Goal: Transaction & Acquisition: Purchase product/service

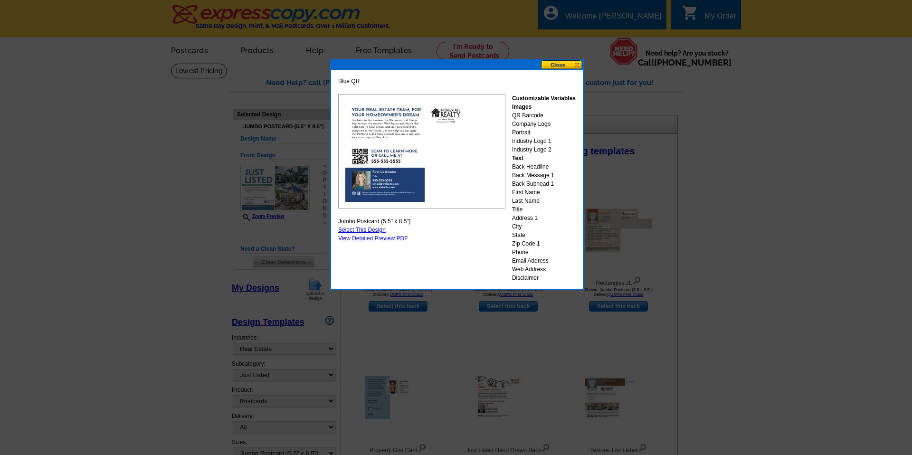
select select "785"
select select "788"
select select "1"
select select "2"
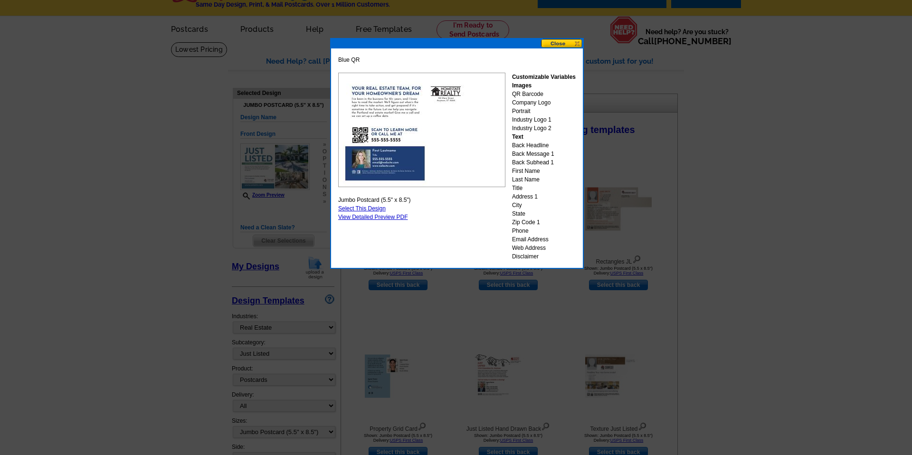
click at [553, 41] on button at bounding box center [562, 43] width 42 height 9
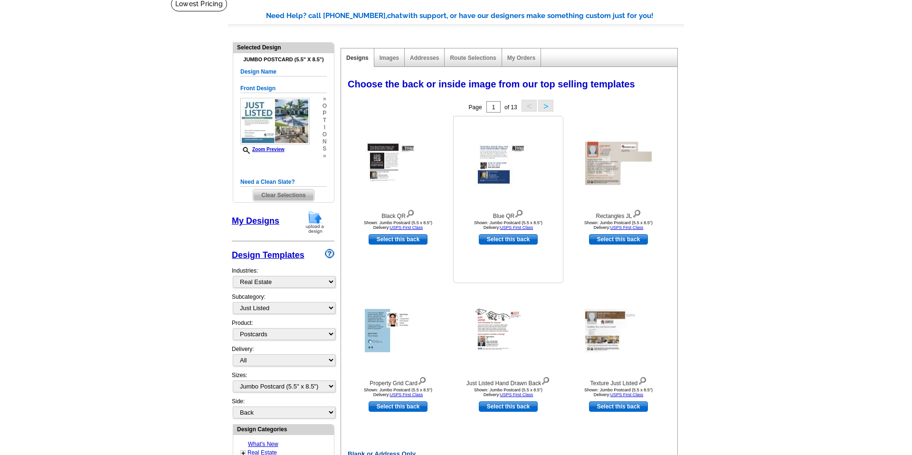
scroll to position [70, 0]
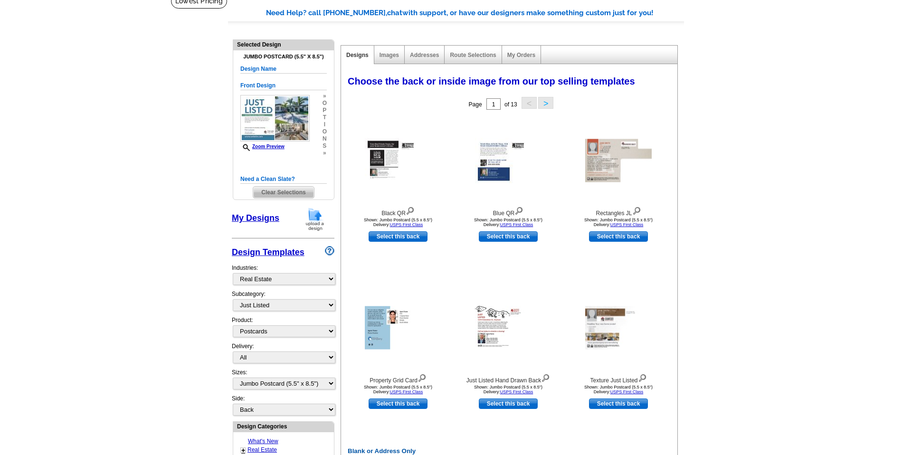
click at [544, 103] on button ">" at bounding box center [545, 103] width 15 height 12
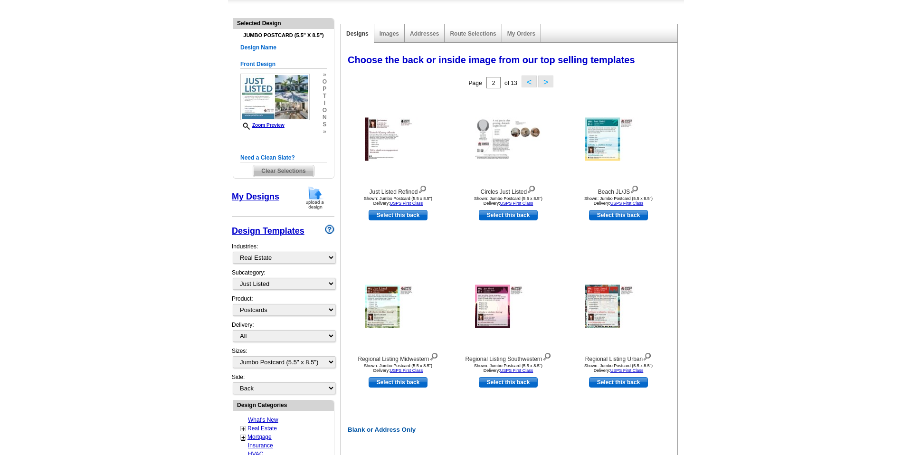
scroll to position [102, 0]
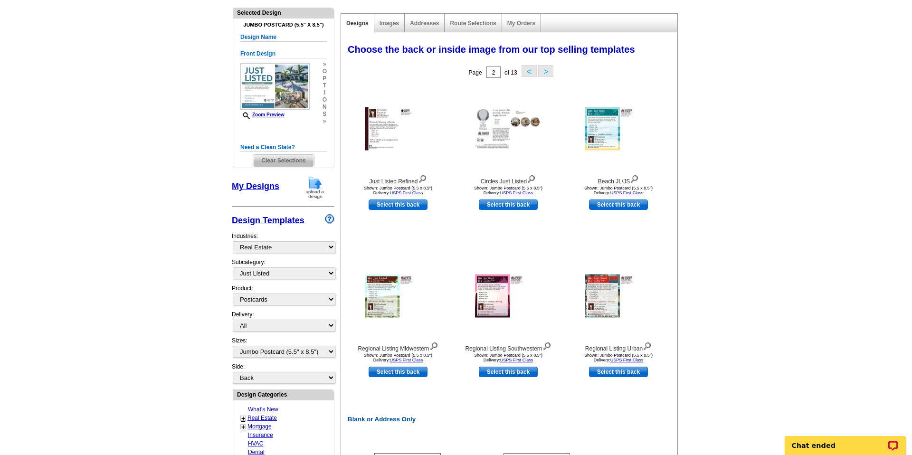
click at [544, 72] on button ">" at bounding box center [545, 71] width 15 height 12
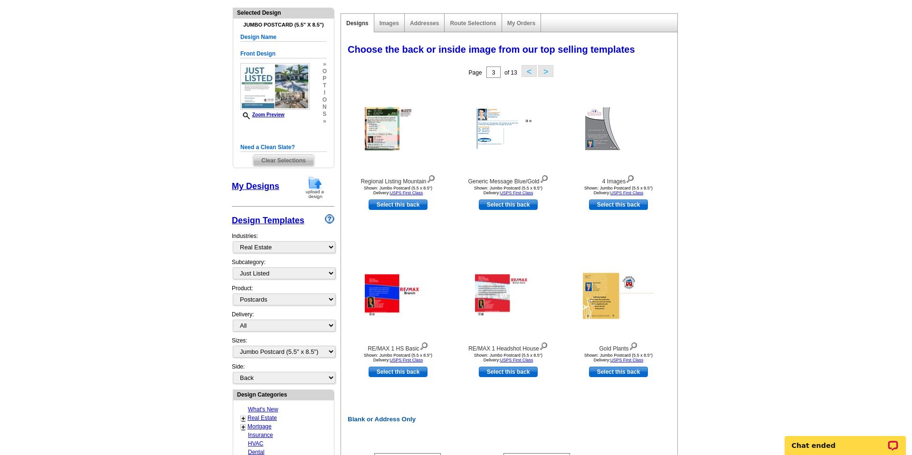
click at [544, 72] on button ">" at bounding box center [545, 71] width 15 height 12
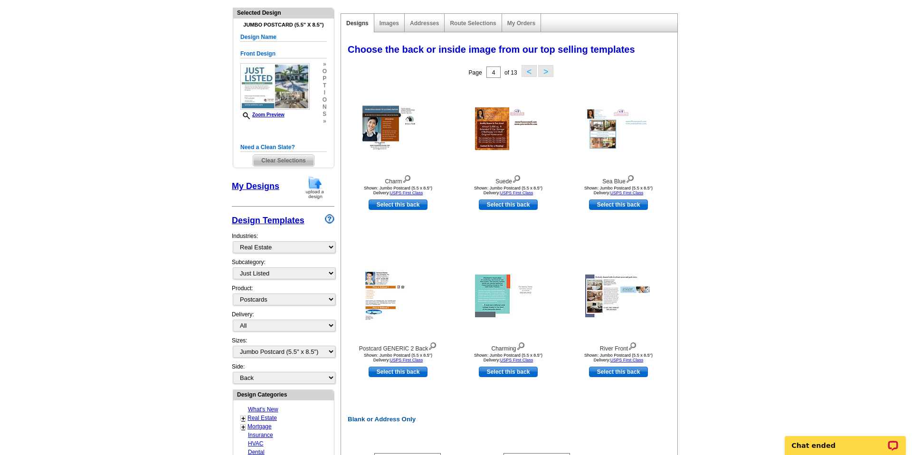
click at [544, 72] on button ">" at bounding box center [545, 71] width 15 height 12
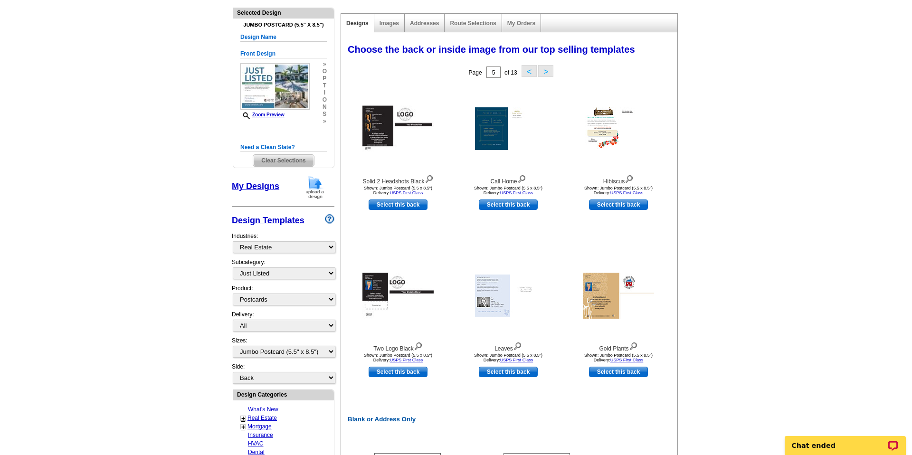
click at [544, 72] on button ">" at bounding box center [545, 71] width 15 height 12
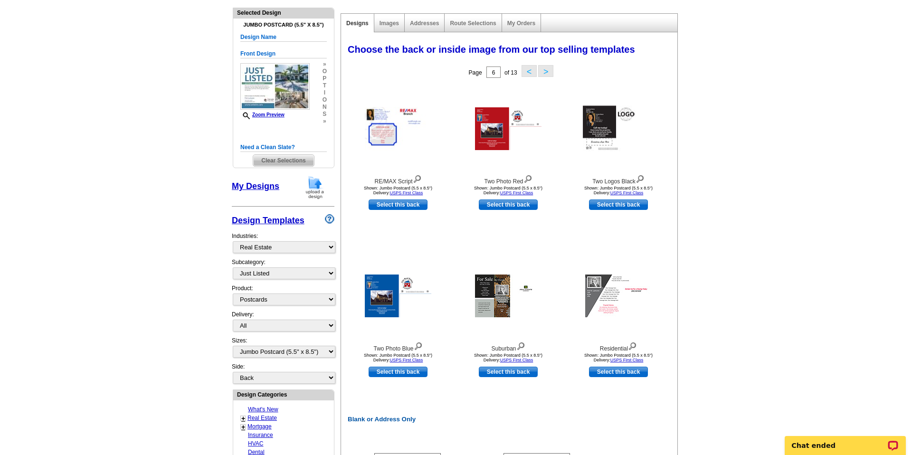
click at [544, 72] on button ">" at bounding box center [545, 71] width 15 height 12
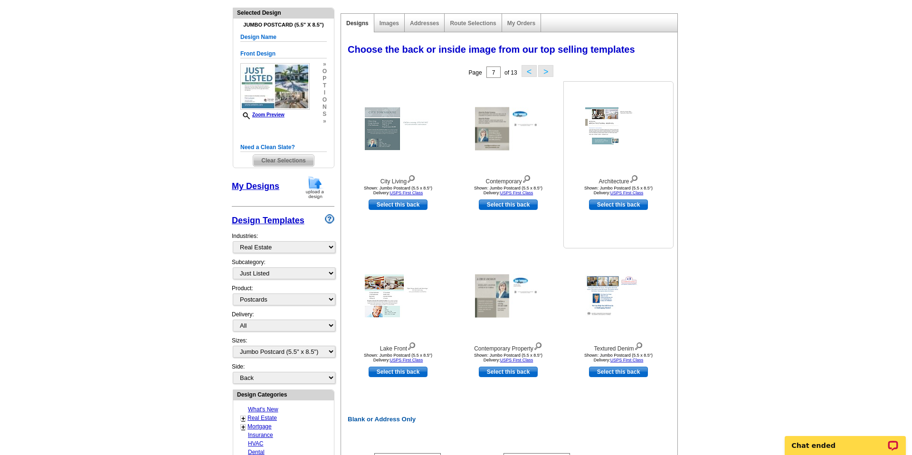
click at [599, 120] on img at bounding box center [618, 128] width 67 height 43
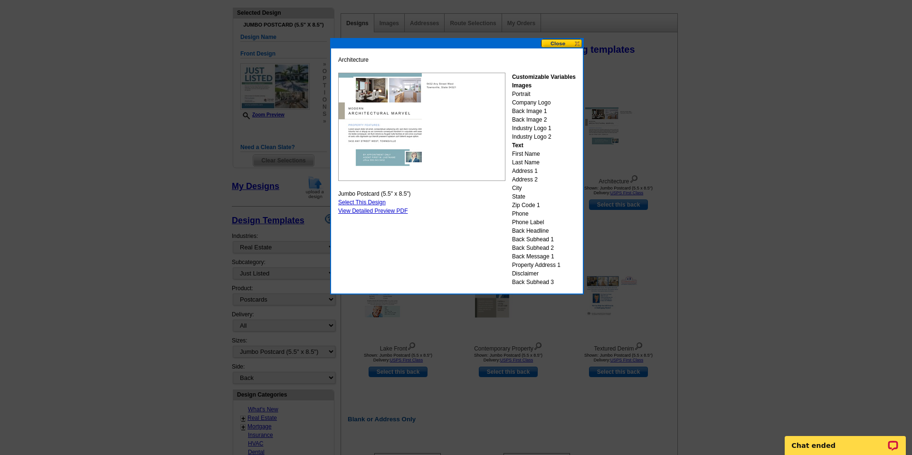
click at [382, 203] on link "Select This Design" at bounding box center [362, 202] width 48 height 7
select select "front"
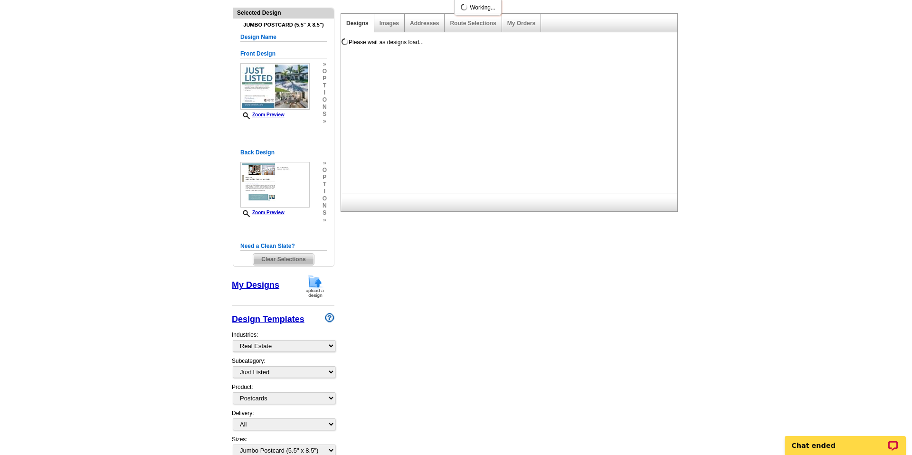
scroll to position [0, 0]
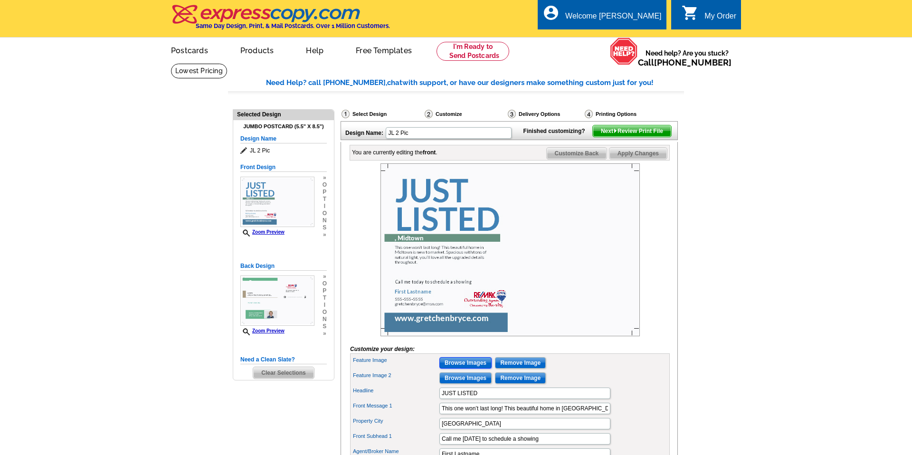
click at [463, 369] on input "Browse Images" at bounding box center [466, 362] width 52 height 11
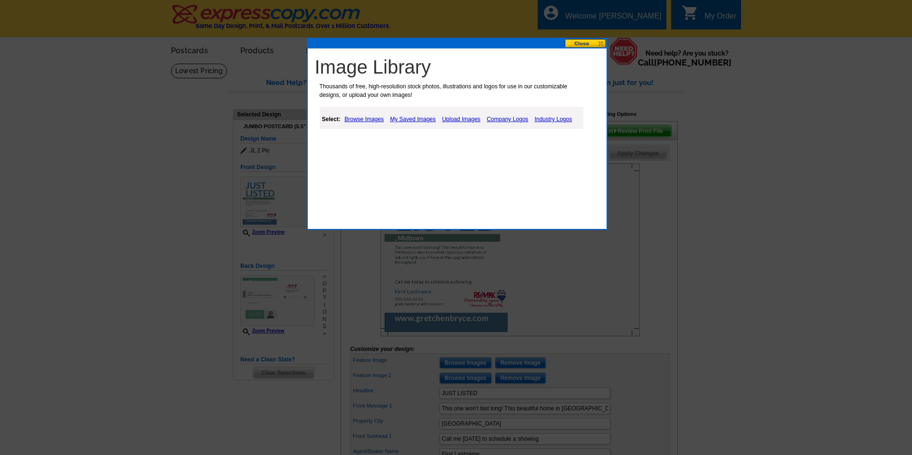
click at [404, 119] on link "My Saved Images" at bounding box center [413, 119] width 50 height 11
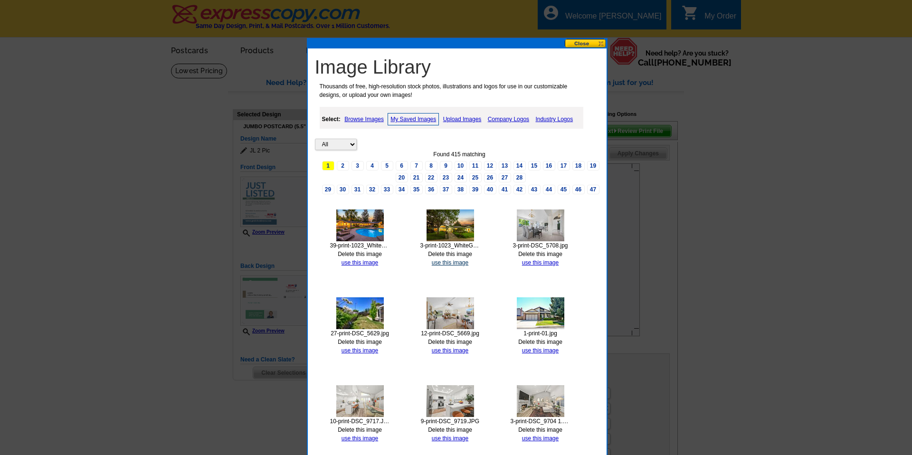
click at [444, 262] on link "use this image" at bounding box center [450, 262] width 37 height 7
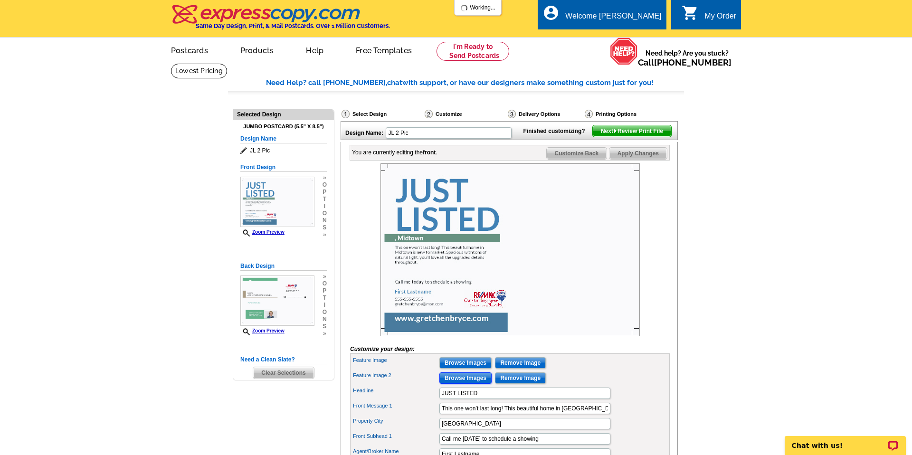
click at [460, 384] on input "Browse Images" at bounding box center [466, 378] width 52 height 11
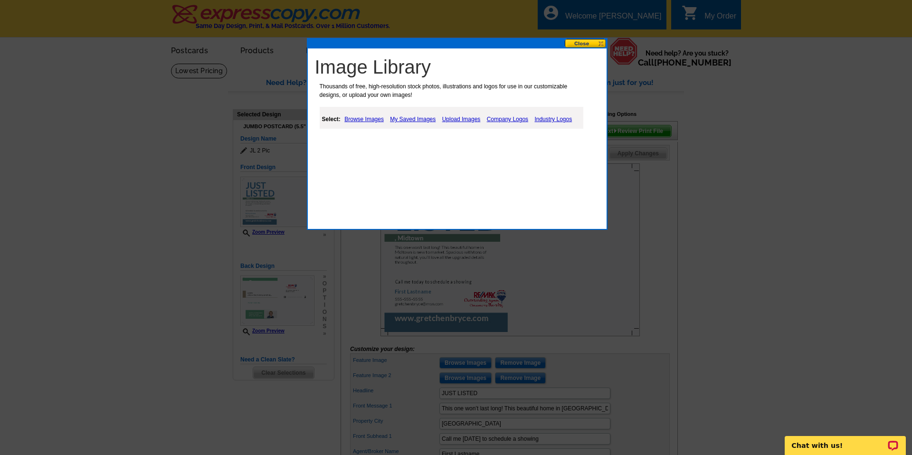
click at [403, 120] on link "My Saved Images" at bounding box center [413, 119] width 50 height 11
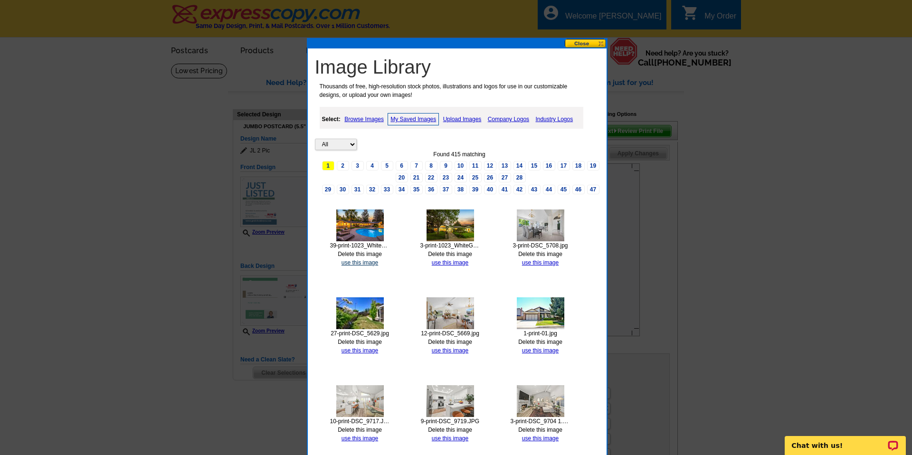
click at [363, 261] on link "use this image" at bounding box center [360, 262] width 37 height 7
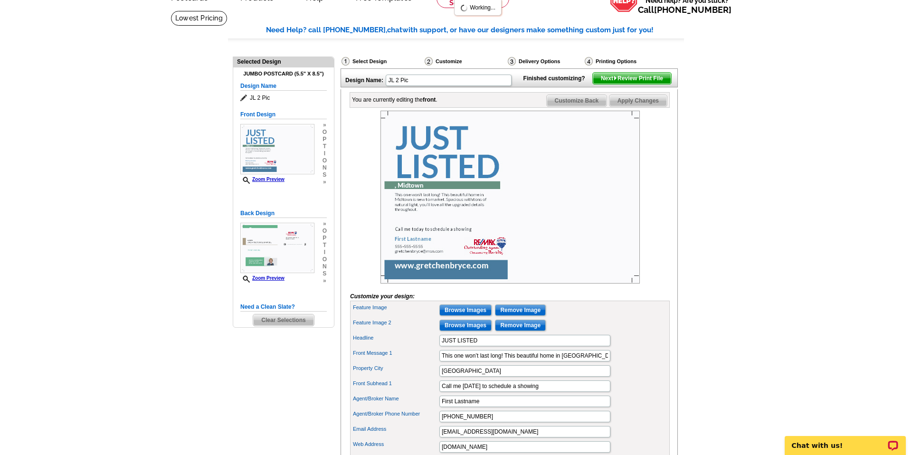
scroll to position [54, 0]
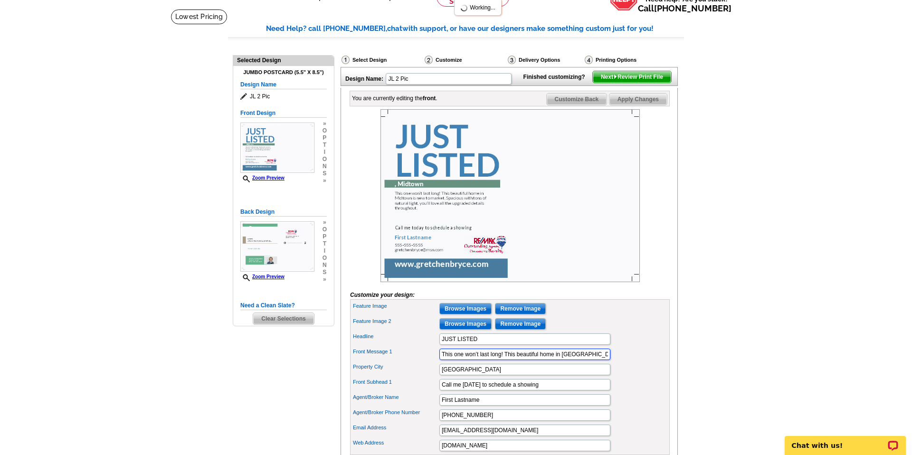
drag, startPoint x: 582, startPoint y: 369, endPoint x: 561, endPoint y: 370, distance: 20.9
click at [561, 360] on input "This one won’t last long! This beautiful home in [GEOGRAPHIC_DATA] is new to ma…" at bounding box center [525, 354] width 171 height 11
type input "This one won’t last long! This beautiful home in [GEOGRAPHIC_DATA] is new to ma…"
drag, startPoint x: 465, startPoint y: 386, endPoint x: 426, endPoint y: 387, distance: 39.0
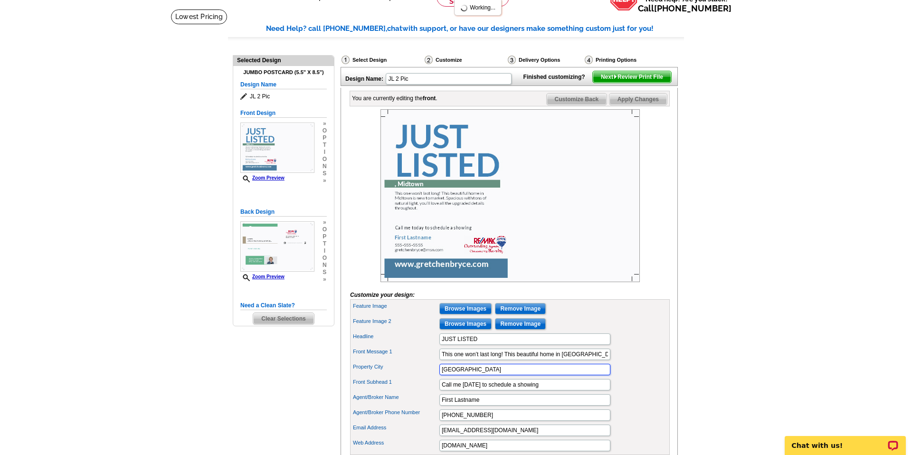
click at [427, 377] on div "Property City [GEOGRAPHIC_DATA]" at bounding box center [510, 369] width 316 height 15
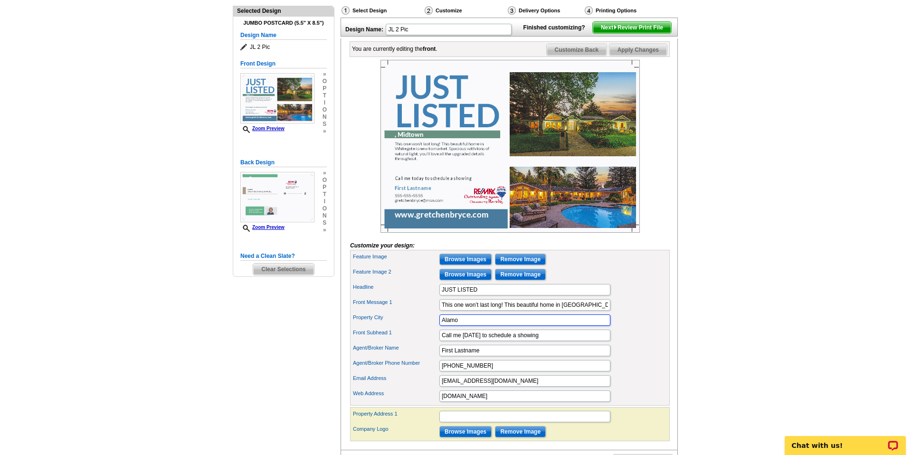
scroll to position [105, 0]
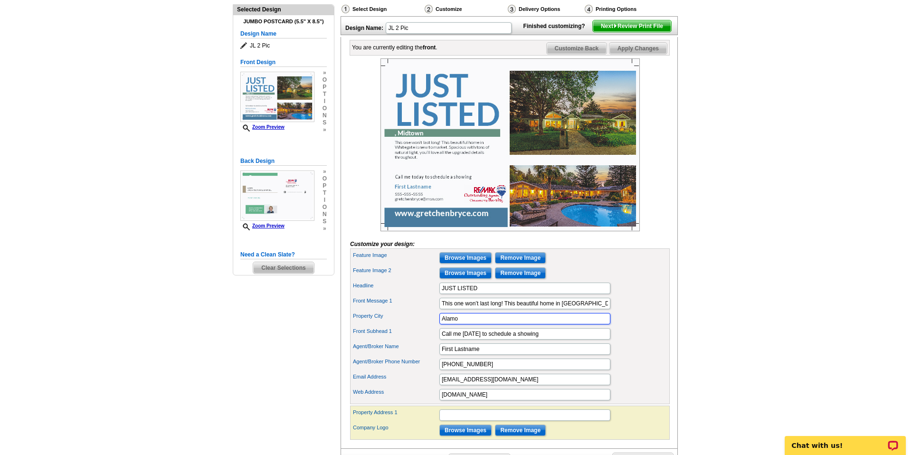
type input "Alamo"
drag, startPoint x: 480, startPoint y: 365, endPoint x: 441, endPoint y: 367, distance: 39.0
click at [441, 355] on input "First Lastname" at bounding box center [525, 349] width 171 height 11
type input "[PERSON_NAME], Broker Lic#00612404"
drag, startPoint x: 476, startPoint y: 381, endPoint x: 418, endPoint y: 380, distance: 58.0
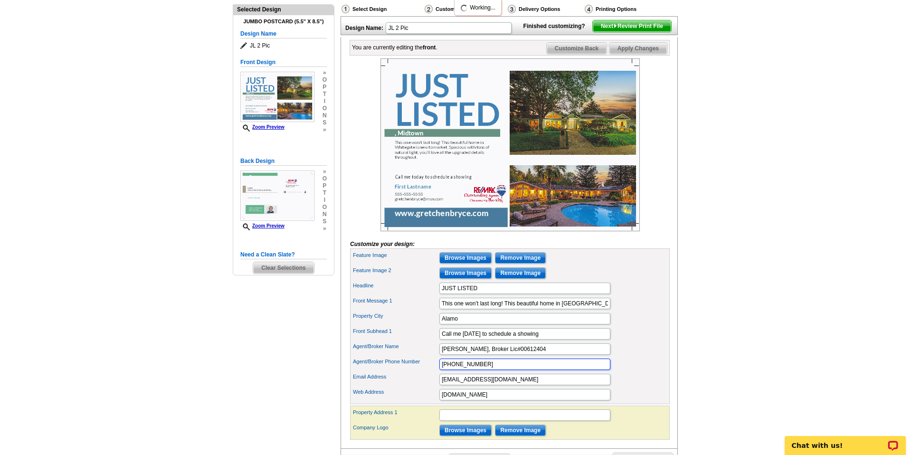
click at [418, 372] on div "Agent/Broker Phone Number [PHONE_NUMBER]" at bounding box center [510, 364] width 316 height 15
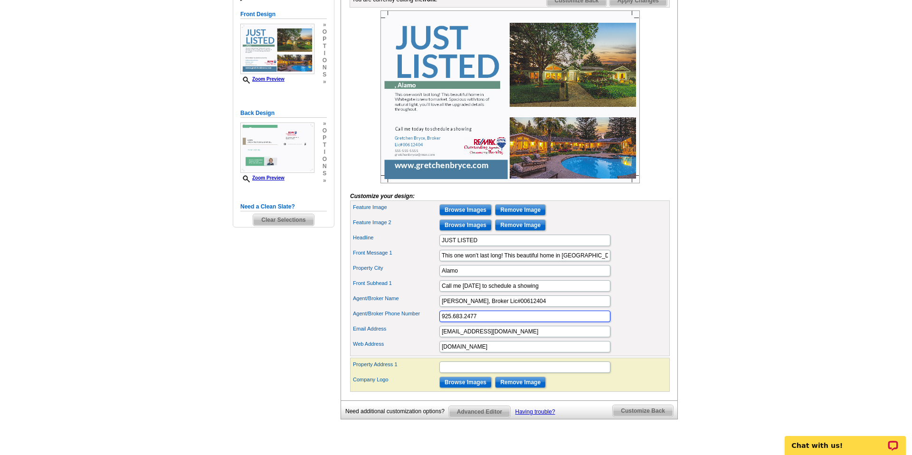
scroll to position [155, 0]
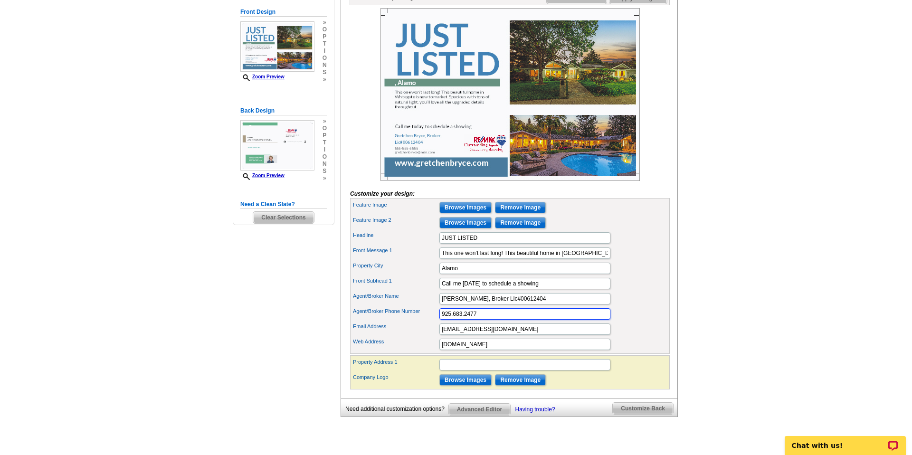
type input "925.683.2477"
click at [446, 371] on input "Property Address 1" at bounding box center [525, 364] width 171 height 11
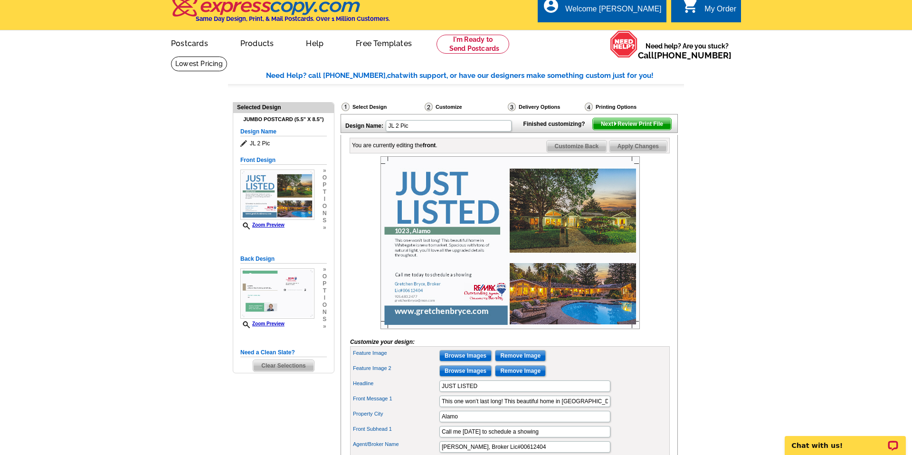
scroll to position [0, 0]
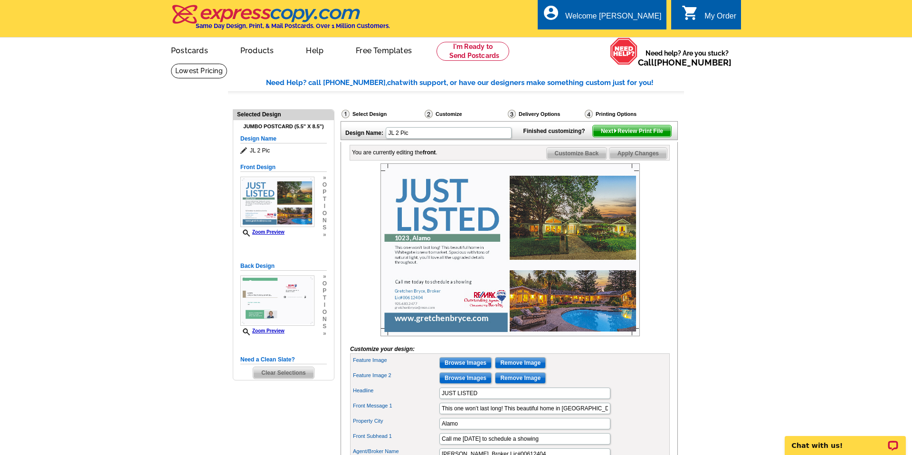
type input "[STREET_ADDRESS]"
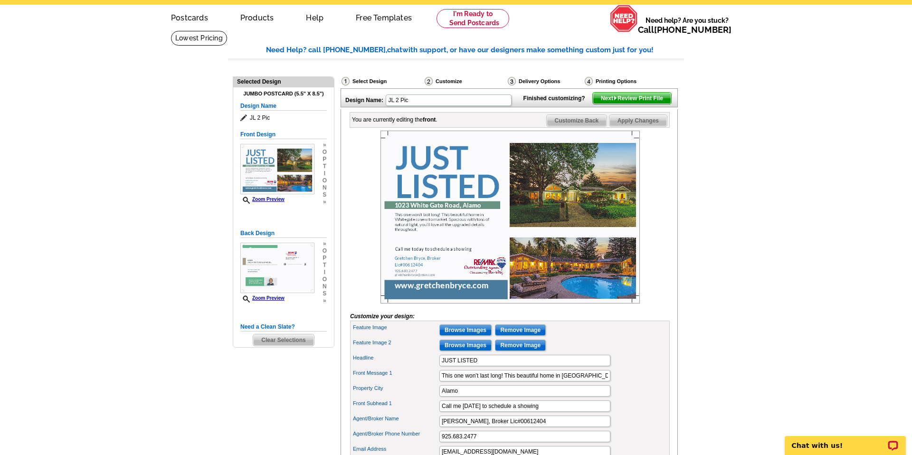
scroll to position [34, 0]
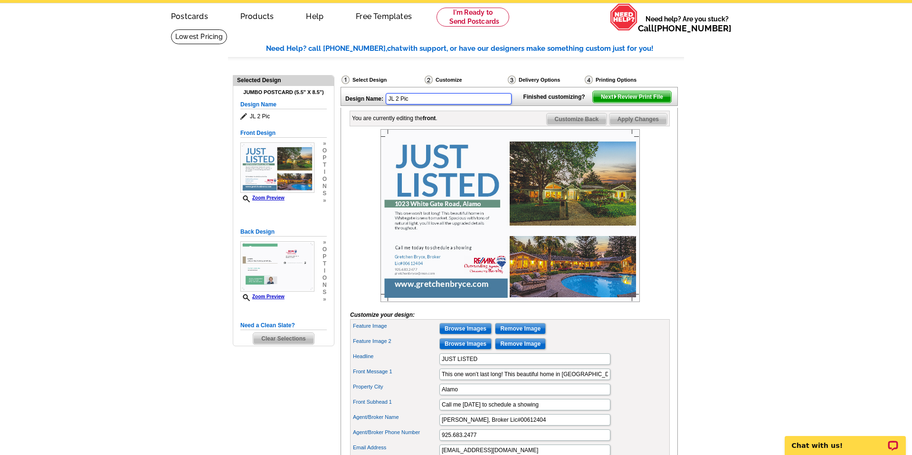
drag, startPoint x: 409, startPoint y: 97, endPoint x: 383, endPoint y: 98, distance: 26.6
click at [383, 98] on div "Design Name: JL 2 Pic" at bounding box center [429, 97] width 177 height 20
type input "[STREET_ADDRESS]"
click at [593, 125] on span "Customize Back" at bounding box center [577, 119] width 60 height 11
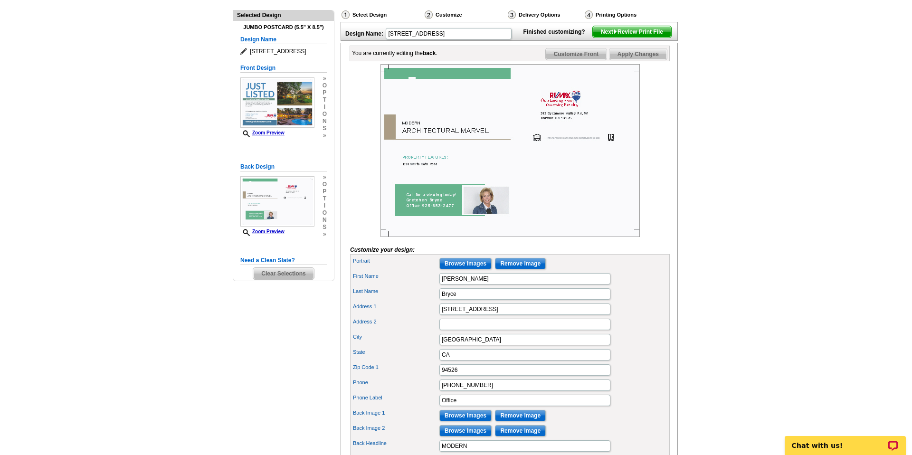
scroll to position [100, 0]
click at [469, 269] on input "Browse Images" at bounding box center [466, 263] width 52 height 11
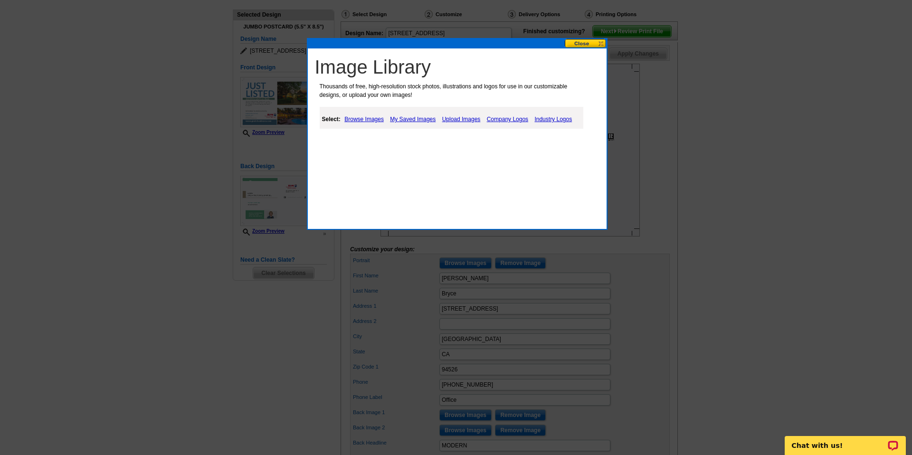
click at [412, 116] on link "My Saved Images" at bounding box center [413, 119] width 50 height 11
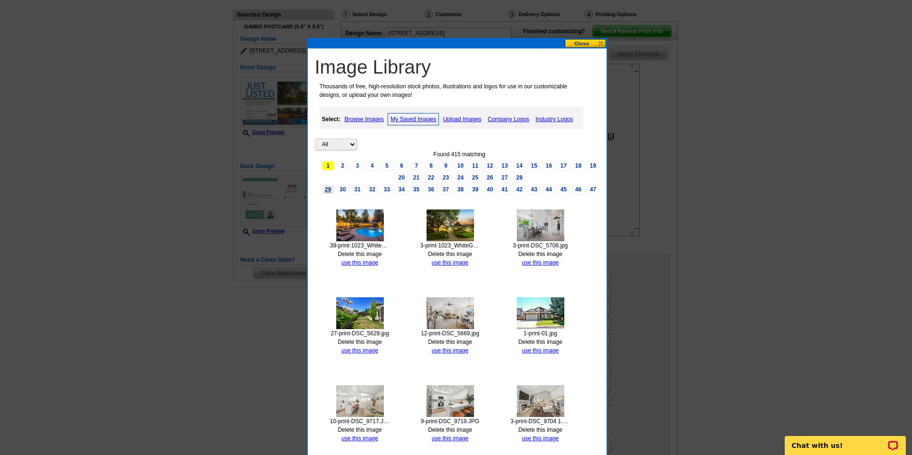
click at [328, 189] on link "29" at bounding box center [328, 190] width 12 height 10
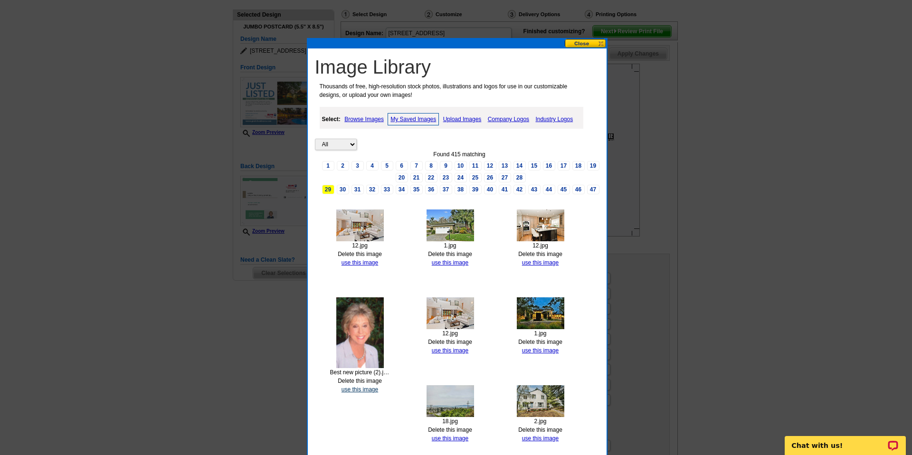
click at [357, 388] on link "use this image" at bounding box center [360, 389] width 37 height 7
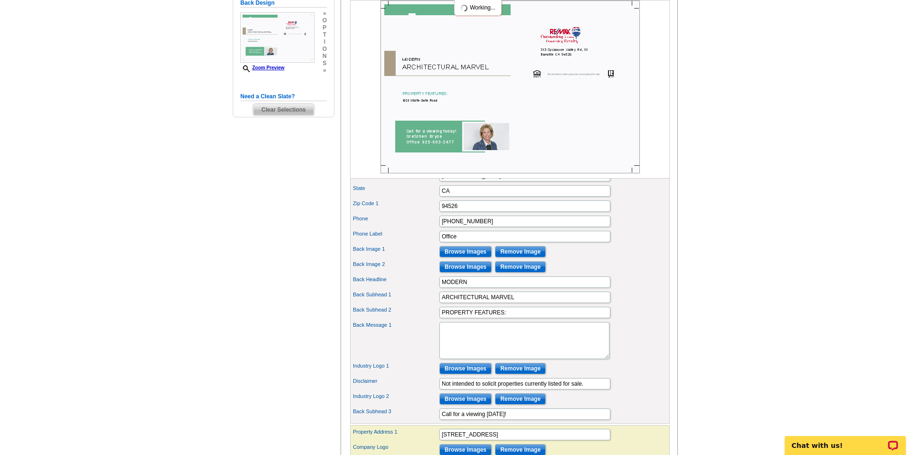
scroll to position [264, 0]
drag, startPoint x: 468, startPoint y: 296, endPoint x: 427, endPoint y: 295, distance: 40.9
click at [427, 289] on div "Back Headline MODERN" at bounding box center [510, 281] width 316 height 15
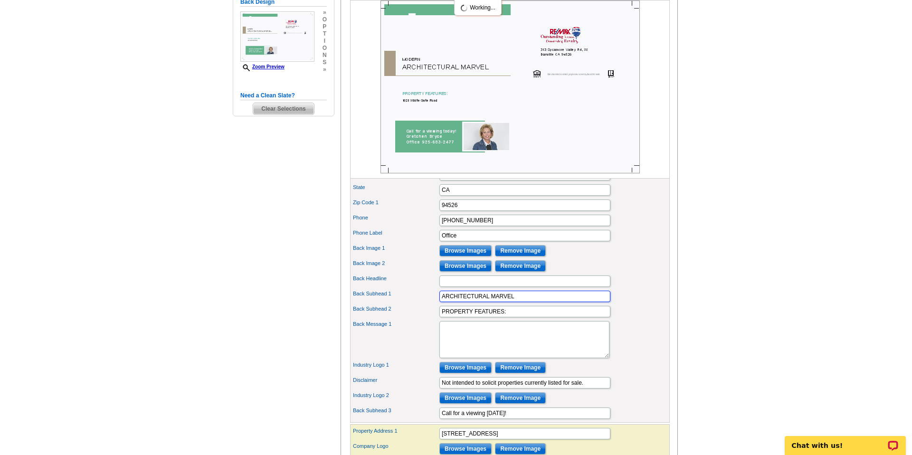
drag, startPoint x: 516, startPoint y: 312, endPoint x: 431, endPoint y: 307, distance: 84.2
click at [431, 304] on div "Back Subhead 1 ARCHITECTURAL MARVEL" at bounding box center [510, 296] width 316 height 15
type input "Listed at $2,875,000"
click at [467, 351] on textarea "Back Message 1" at bounding box center [525, 339] width 170 height 37
paste textarea "Single story with 2973 sq ft 4 bedrooms 3.5 baths. Home has been beautifully up…"
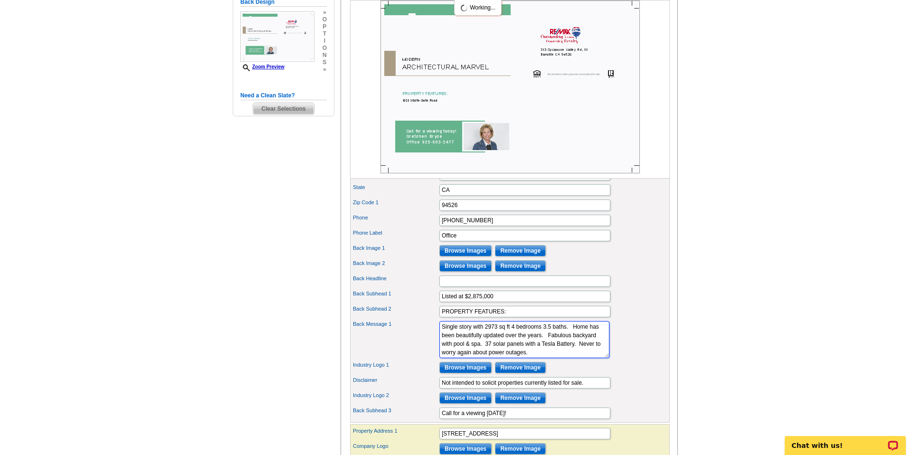
scroll to position [0, 0]
click at [474, 342] on textarea "Single story with 2973 sq ft 4 bedrooms 3.5 baths. Home has been beautifully up…" at bounding box center [525, 339] width 170 height 37
click at [526, 343] on textarea "Single story home with 2973 sq ft 4 bedrooms 3.5 baths. Home has been beautiful…" at bounding box center [525, 339] width 170 height 37
drag, startPoint x: 531, startPoint y: 343, endPoint x: 526, endPoint y: 343, distance: 5.2
click at [526, 343] on textarea "Single story home with 2973 sq ft... 4 bedrooms 3.5 baths. Home has been beauti…" at bounding box center [525, 339] width 170 height 37
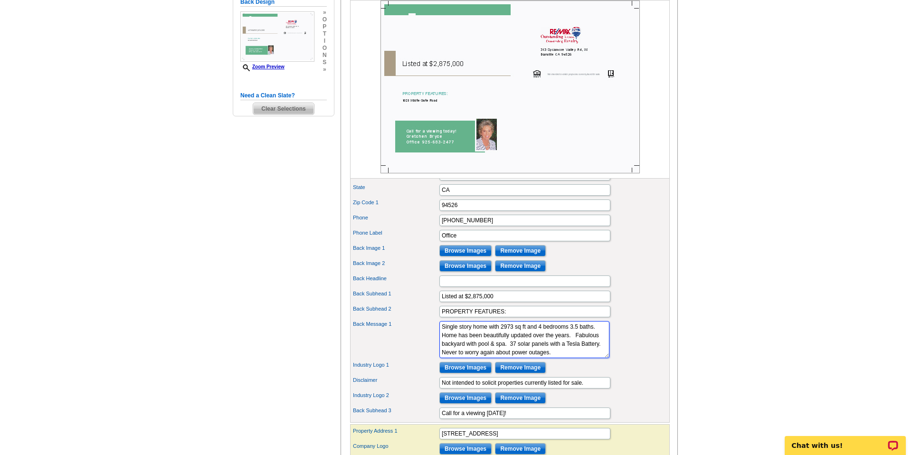
scroll to position [17, 0]
click at [531, 351] on textarea "Single story home with 2973 sq ft and 4 bedrooms 3.5 baths. Home has been beaut…" at bounding box center [525, 339] width 170 height 37
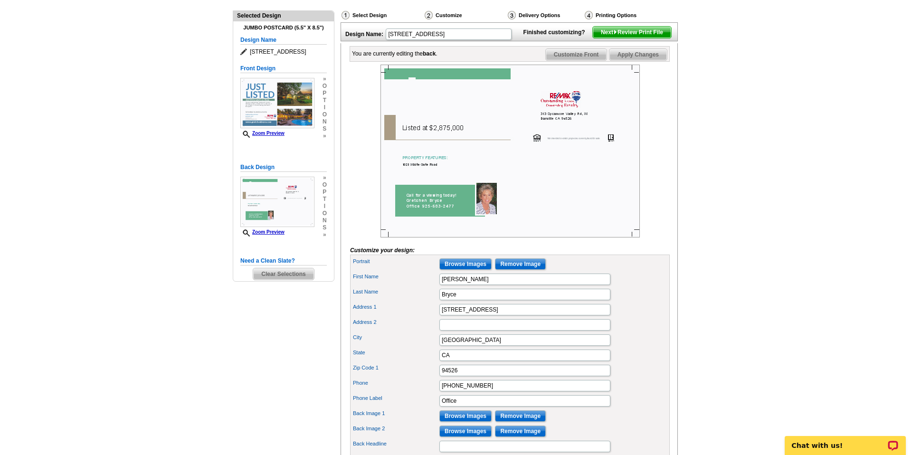
scroll to position [98, 0]
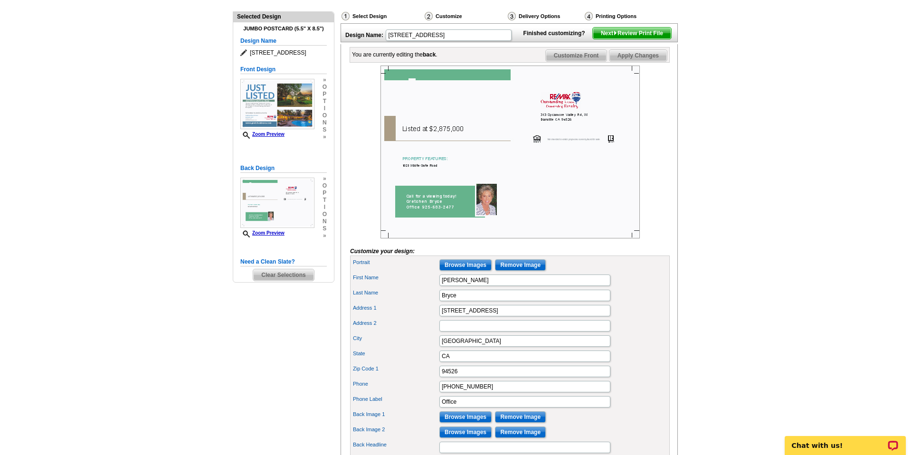
type textarea "Single story home with 2973 sq ft and 4 bedrooms 3.5 baths. Home has been beaut…"
click at [518, 186] on img at bounding box center [510, 152] width 259 height 173
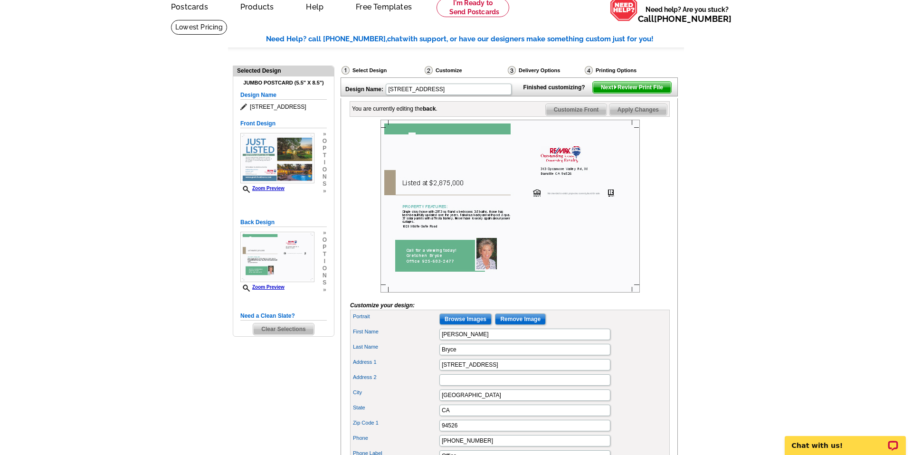
scroll to position [0, 0]
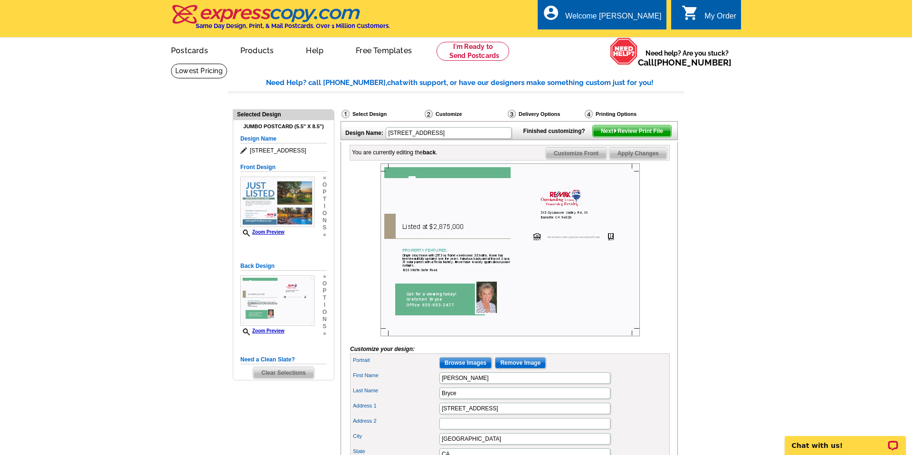
click at [603, 137] on span "Next Review Print File" at bounding box center [632, 130] width 78 height 11
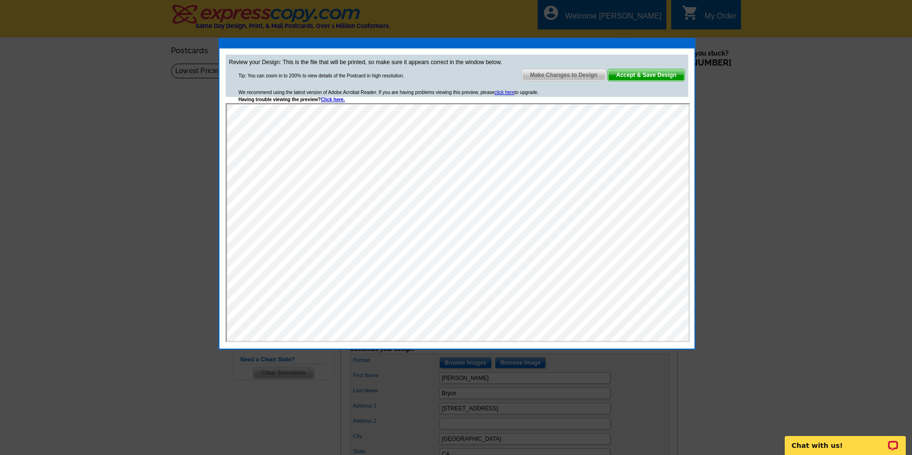
click at [557, 72] on span "Make Changes to Design" at bounding box center [564, 74] width 84 height 11
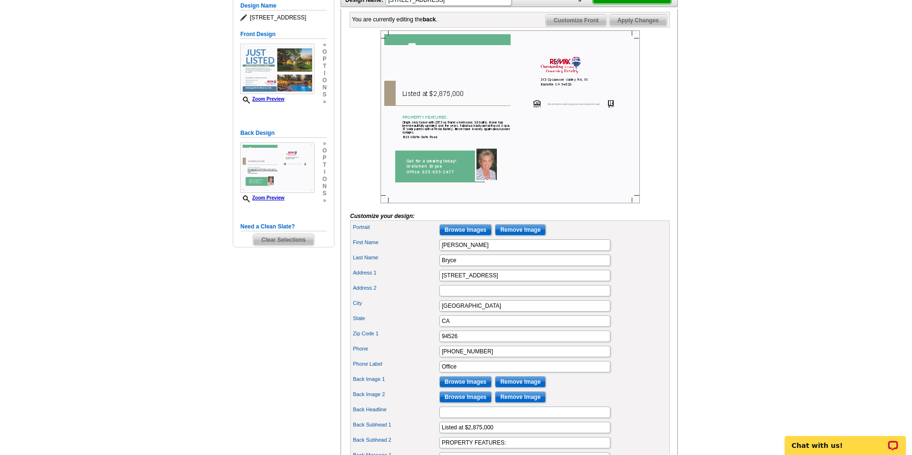
scroll to position [148, 0]
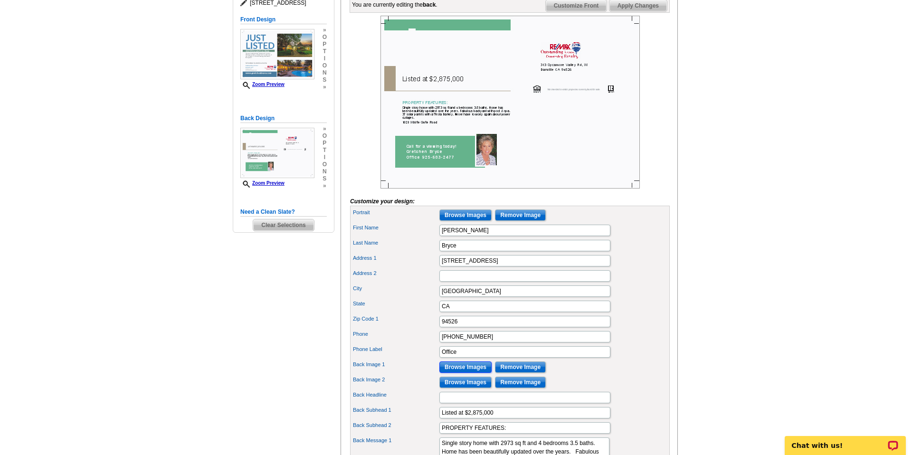
click at [457, 373] on input "Browse Images" at bounding box center [466, 367] width 52 height 11
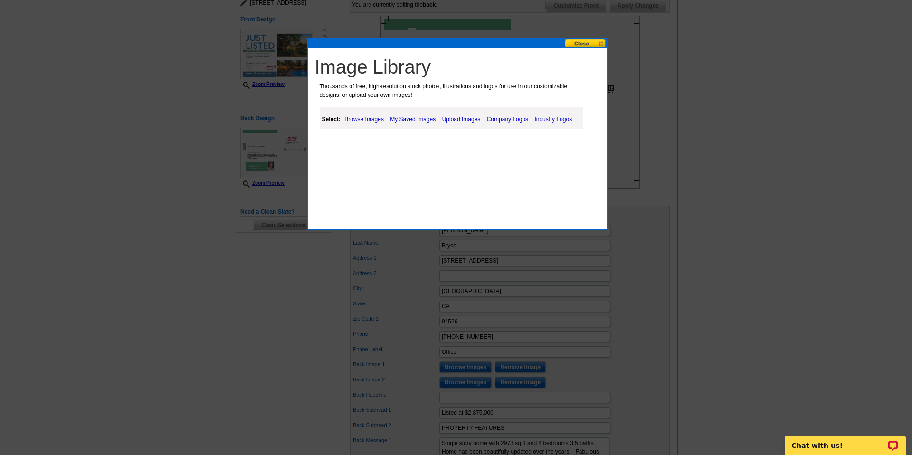
click at [454, 119] on link "Upload Images" at bounding box center [461, 119] width 43 height 11
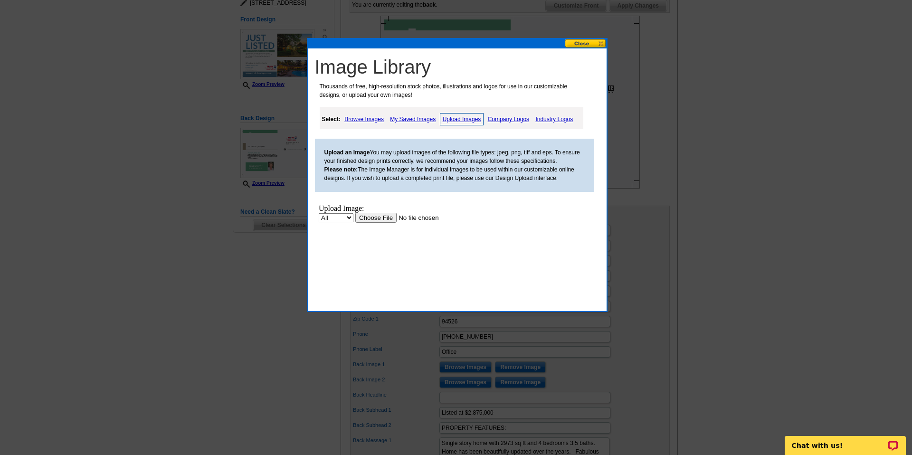
scroll to position [0, 0]
click at [383, 217] on input "file" at bounding box center [415, 218] width 120 height 10
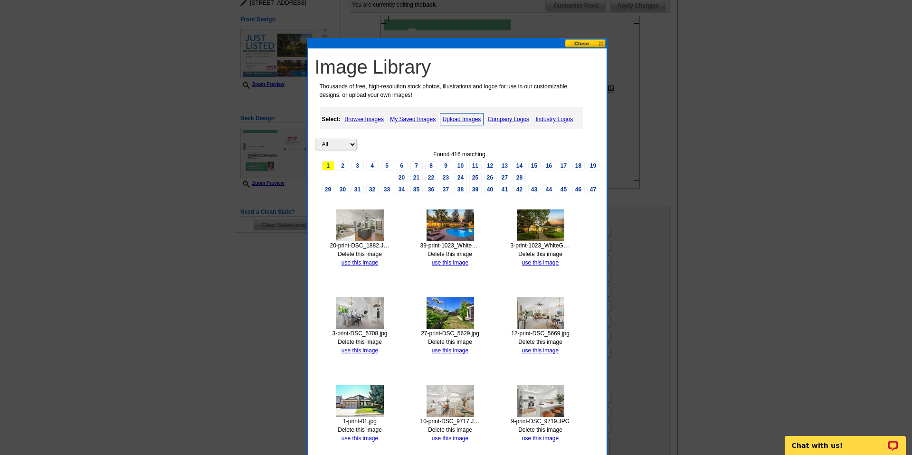
click at [575, 43] on button at bounding box center [586, 43] width 42 height 9
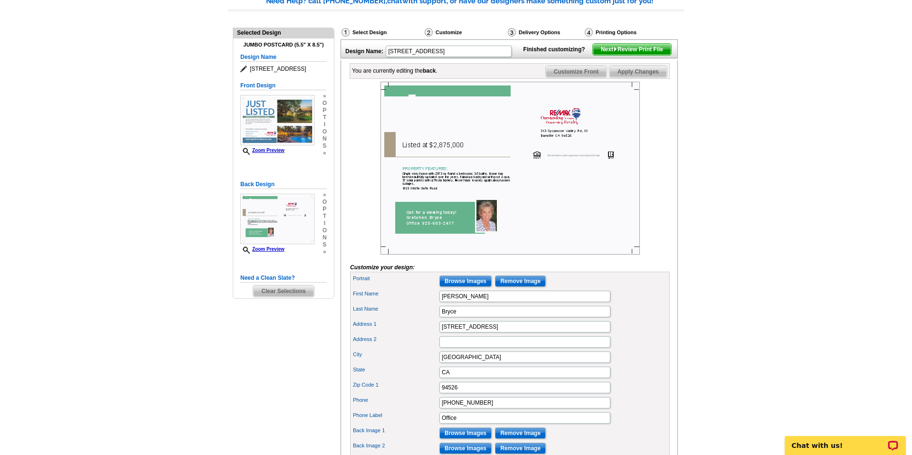
scroll to position [104, 0]
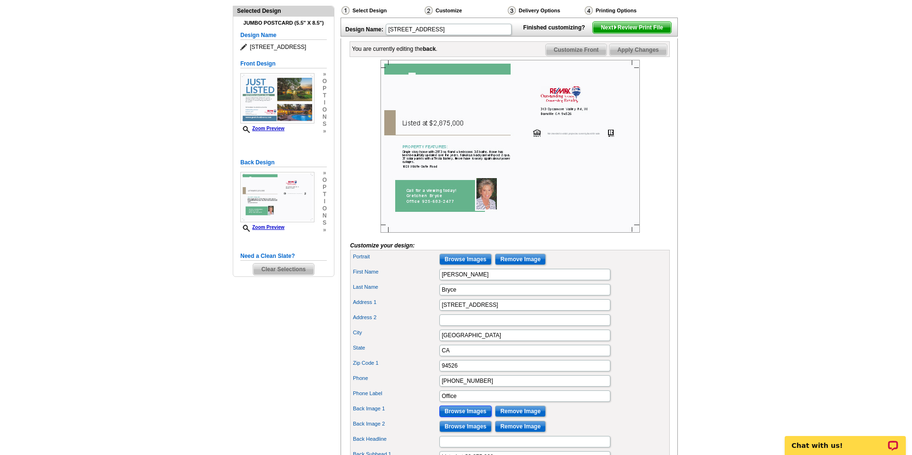
click at [455, 417] on input "Browse Images" at bounding box center [466, 411] width 52 height 11
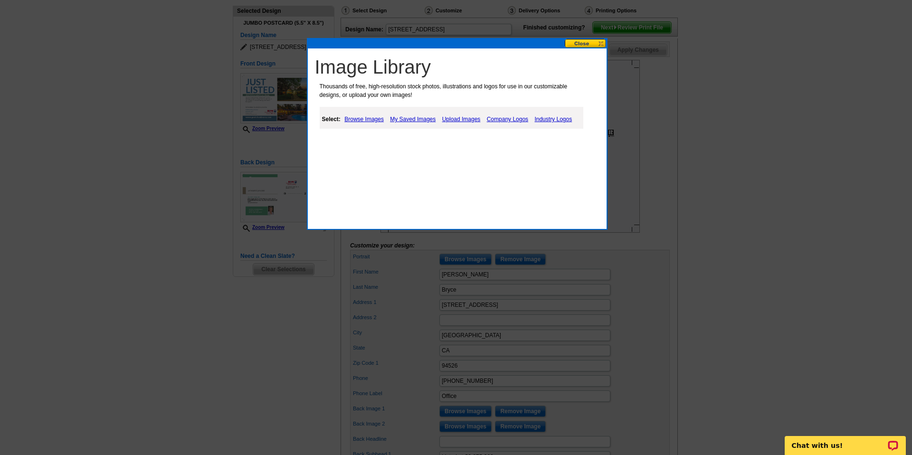
click at [420, 118] on link "My Saved Images" at bounding box center [413, 119] width 50 height 11
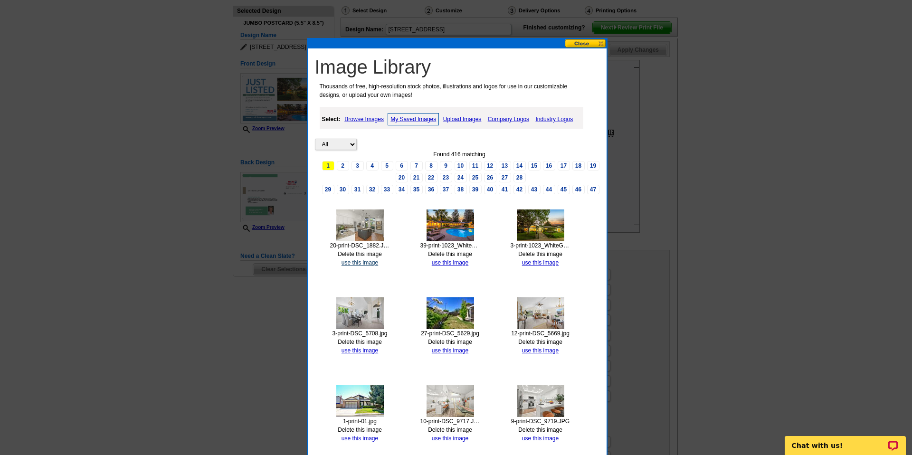
click at [358, 261] on link "use this image" at bounding box center [360, 262] width 37 height 7
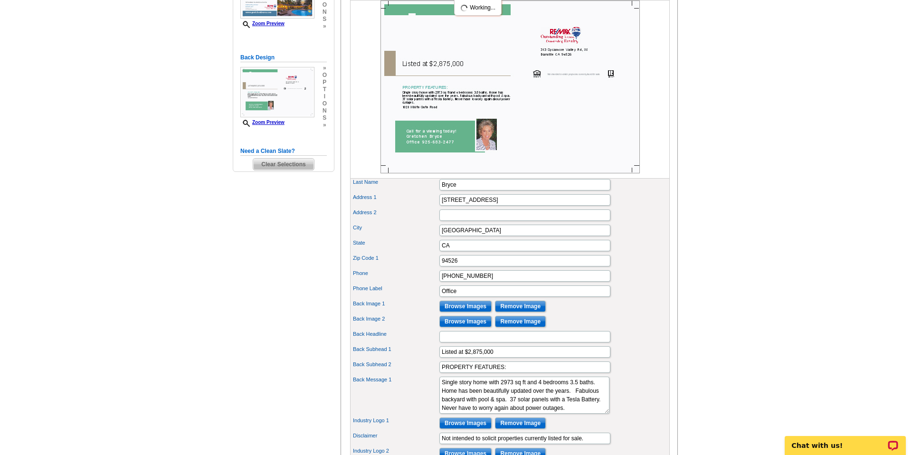
scroll to position [209, 0]
click at [450, 327] on input "Browse Images" at bounding box center [466, 321] width 52 height 11
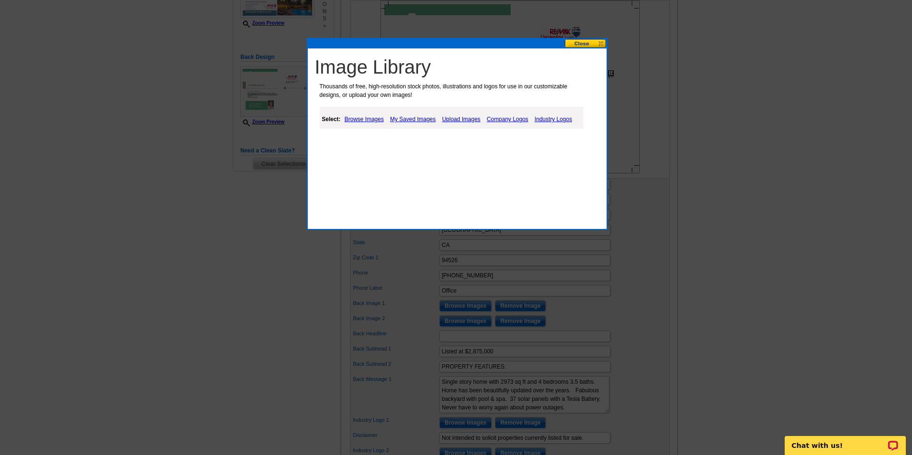
click at [452, 118] on link "Upload Images" at bounding box center [461, 119] width 43 height 11
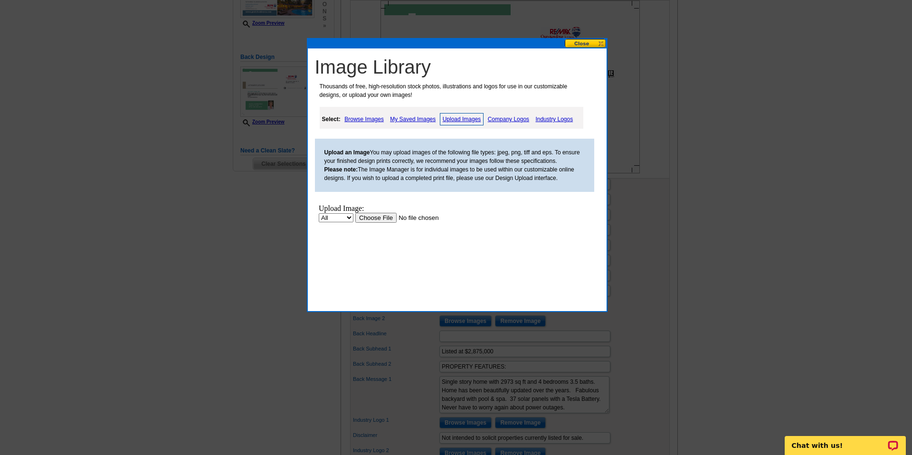
scroll to position [0, 0]
click at [378, 217] on input "file" at bounding box center [415, 218] width 120 height 10
click at [373, 219] on input "file" at bounding box center [415, 218] width 120 height 10
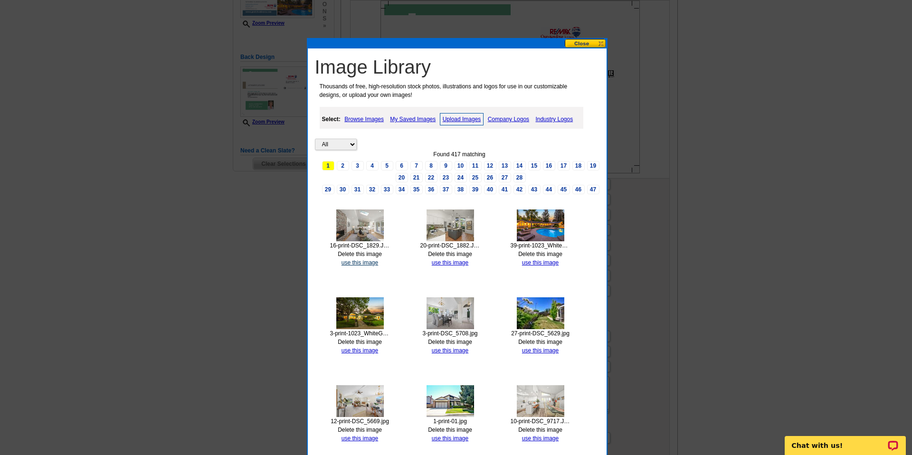
click at [369, 260] on link "use this image" at bounding box center [360, 262] width 37 height 7
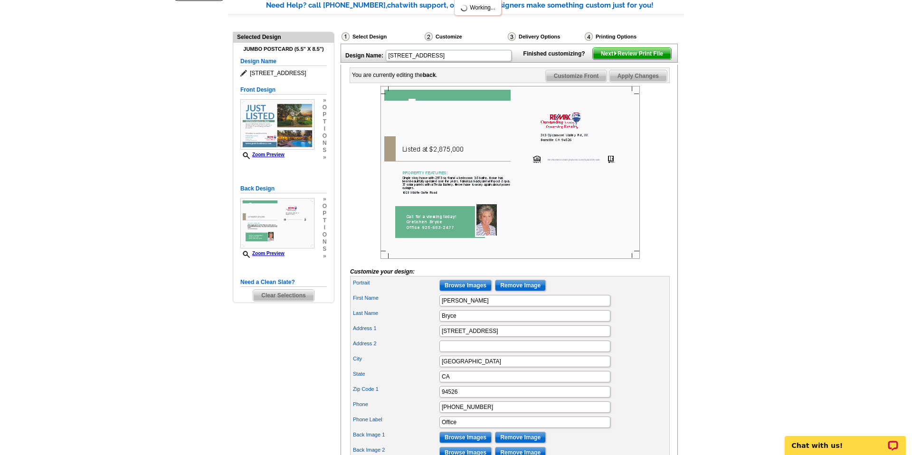
scroll to position [75, 0]
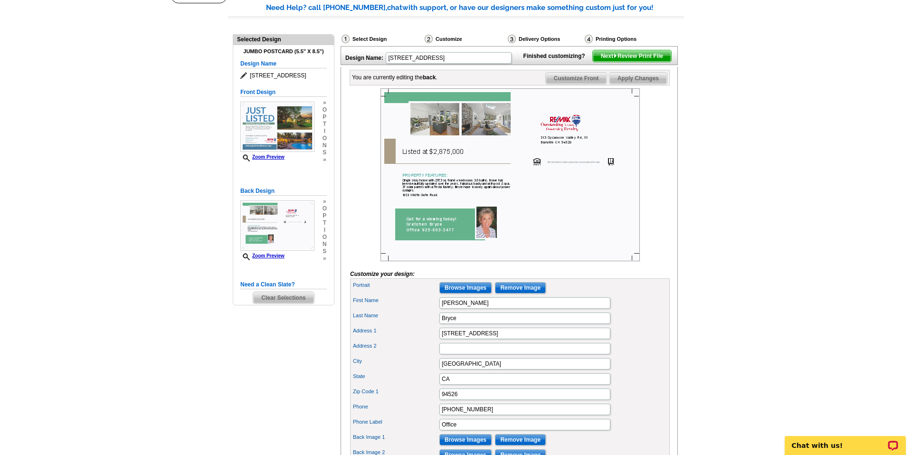
click at [591, 84] on span "Customize Front" at bounding box center [576, 78] width 61 height 11
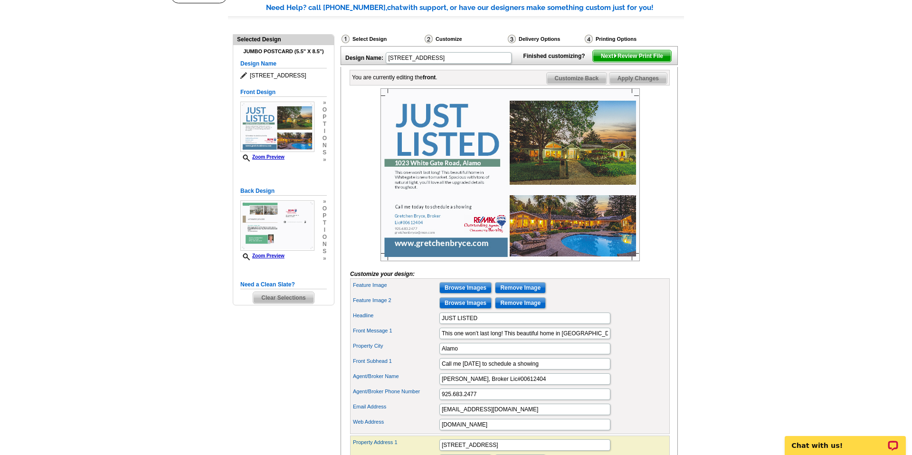
click at [628, 62] on span "Next Review Print File" at bounding box center [632, 55] width 78 height 11
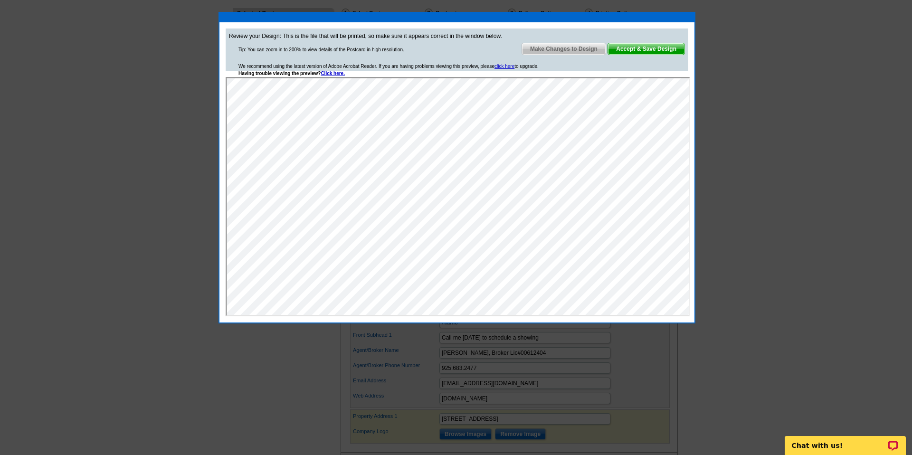
scroll to position [102, 0]
click at [335, 73] on link "Click here." at bounding box center [333, 72] width 24 height 5
